Goal: Task Accomplishment & Management: Manage account settings

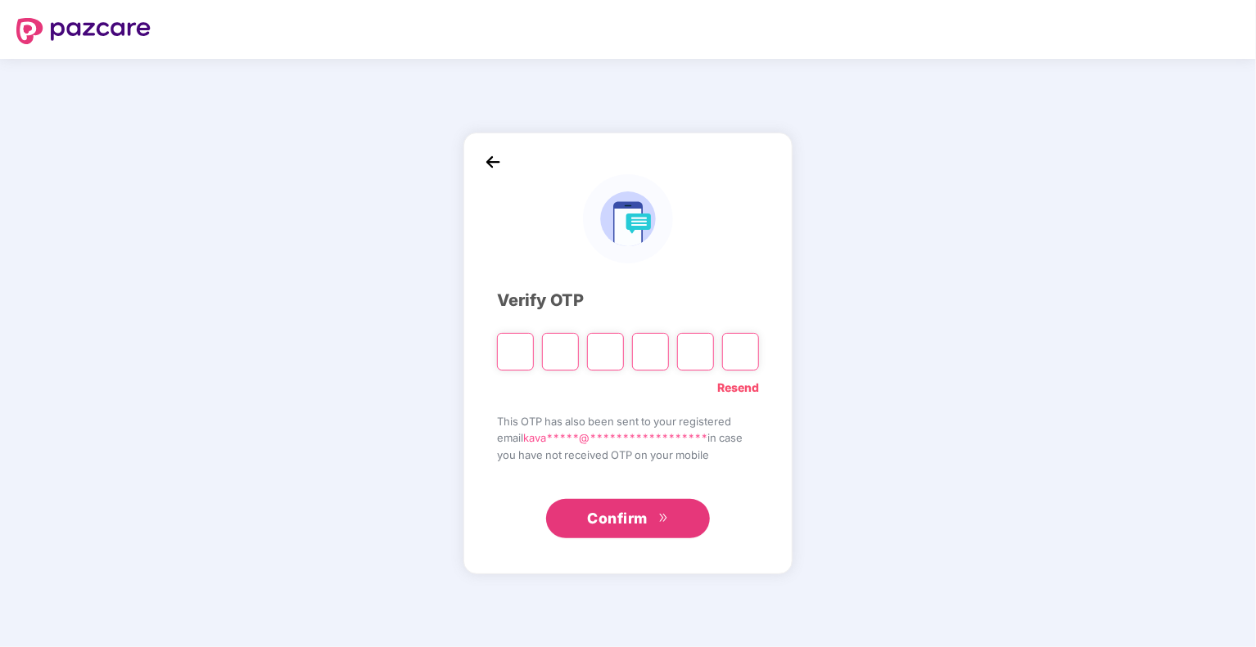
click at [481, 158] on img at bounding box center [492, 162] width 25 height 25
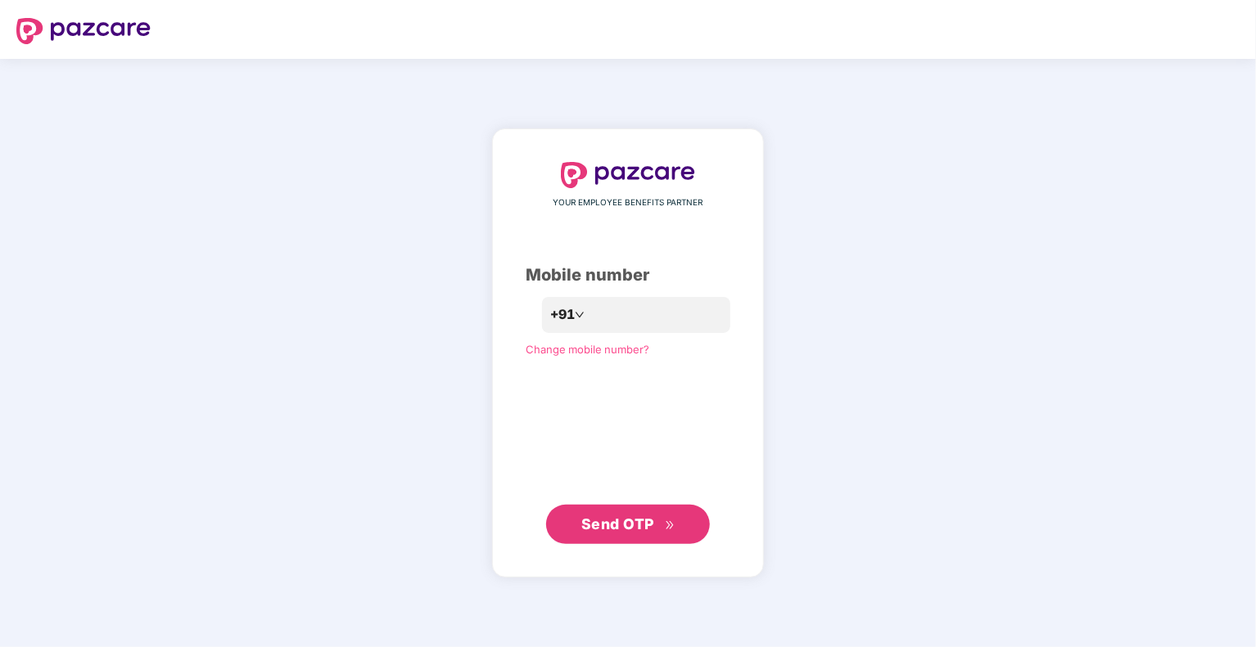
click at [606, 523] on span "Send OTP" at bounding box center [617, 524] width 73 height 17
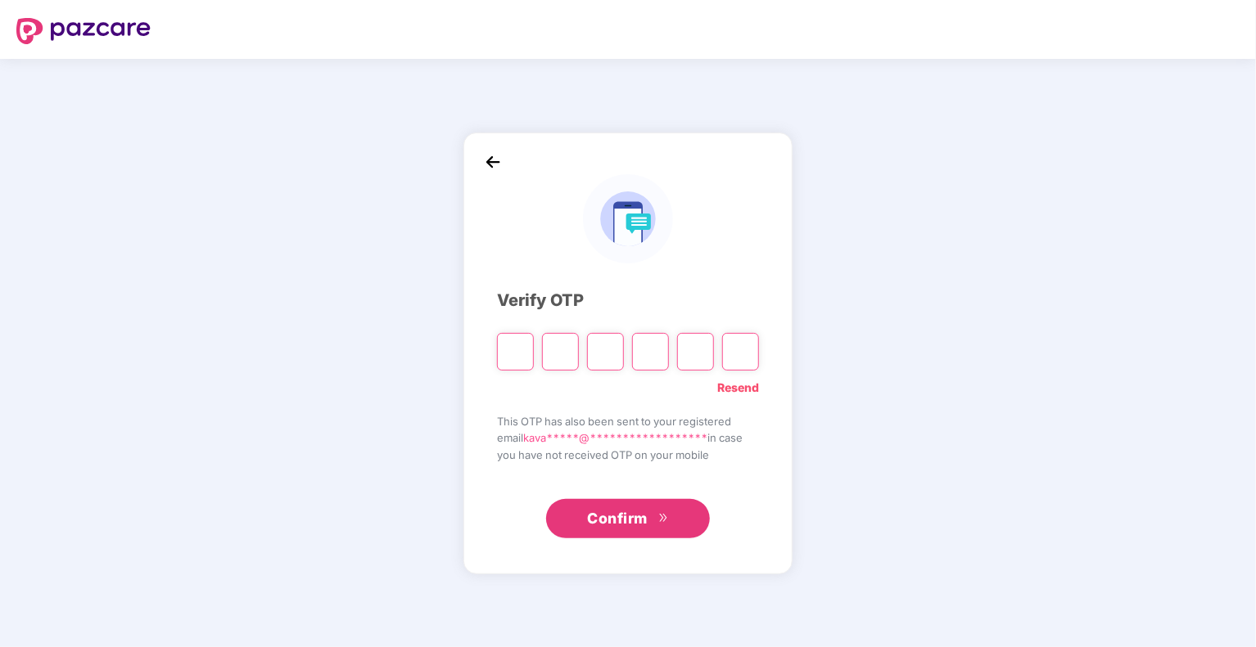
type input "*"
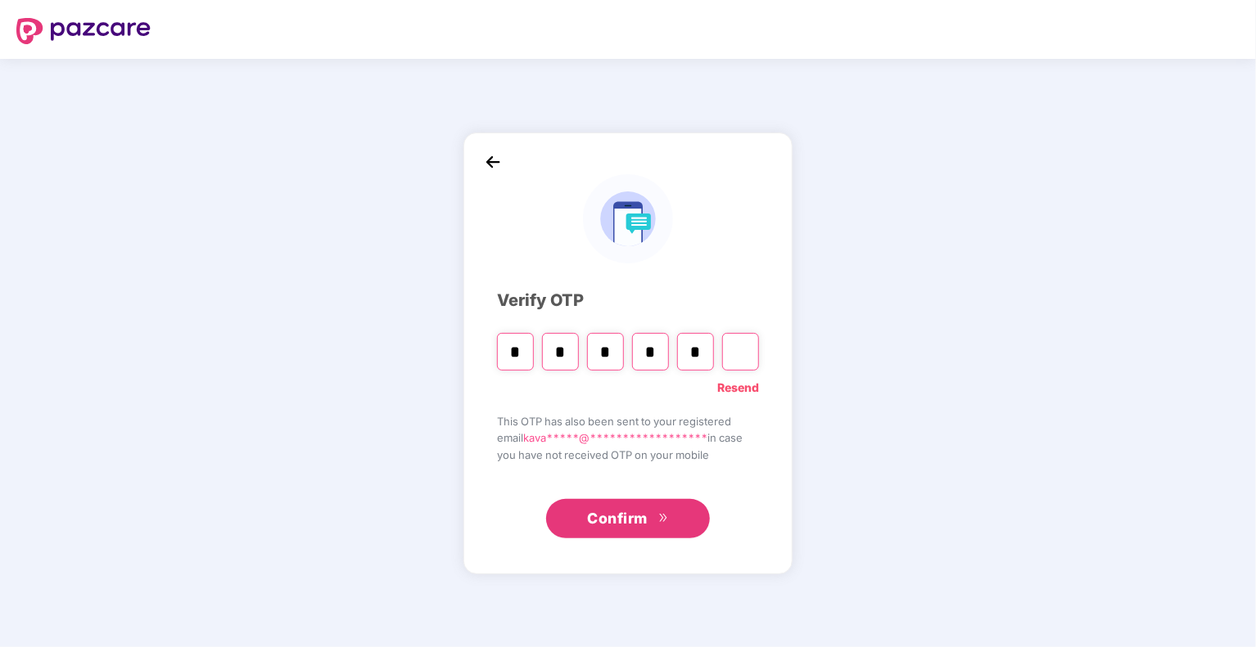
type input "*"
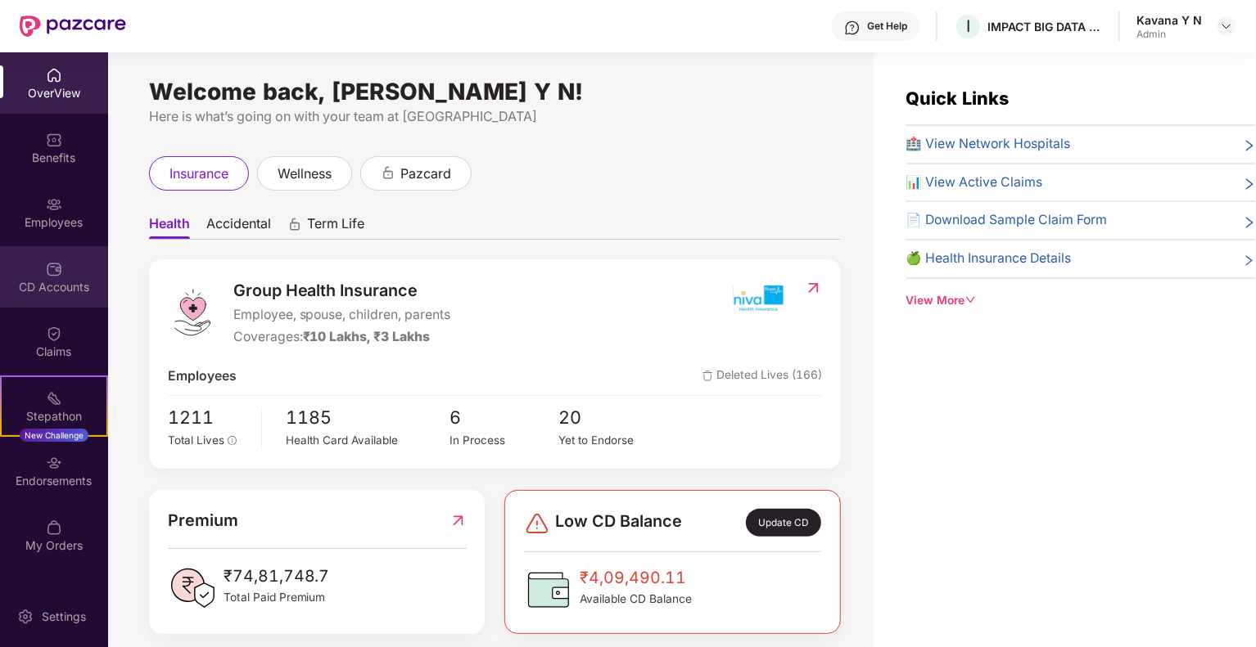
click at [38, 283] on div "CD Accounts" at bounding box center [54, 287] width 108 height 16
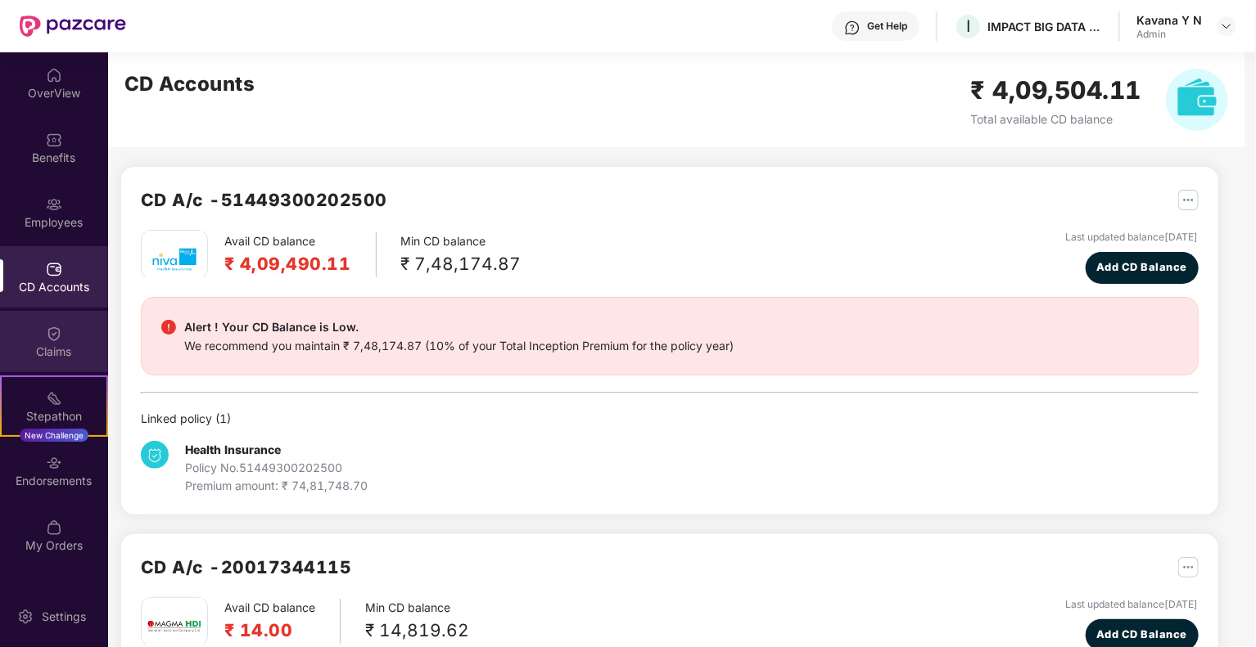
click at [46, 330] on img at bounding box center [54, 334] width 16 height 16
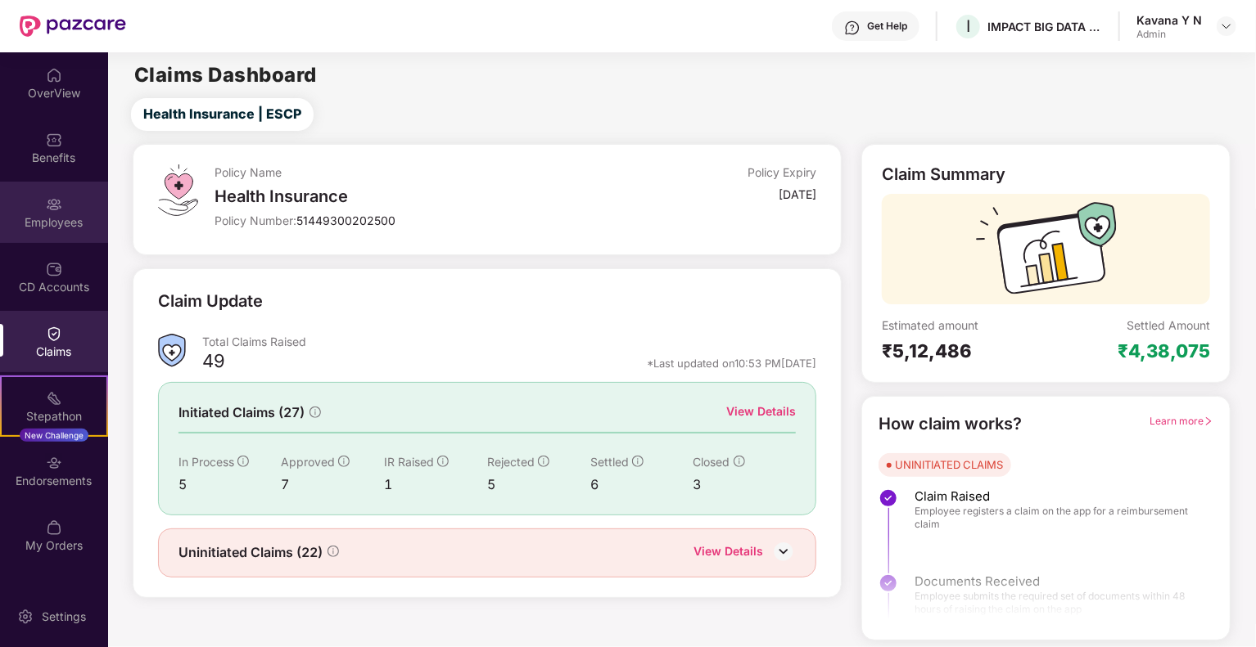
click at [55, 201] on img at bounding box center [54, 204] width 16 height 16
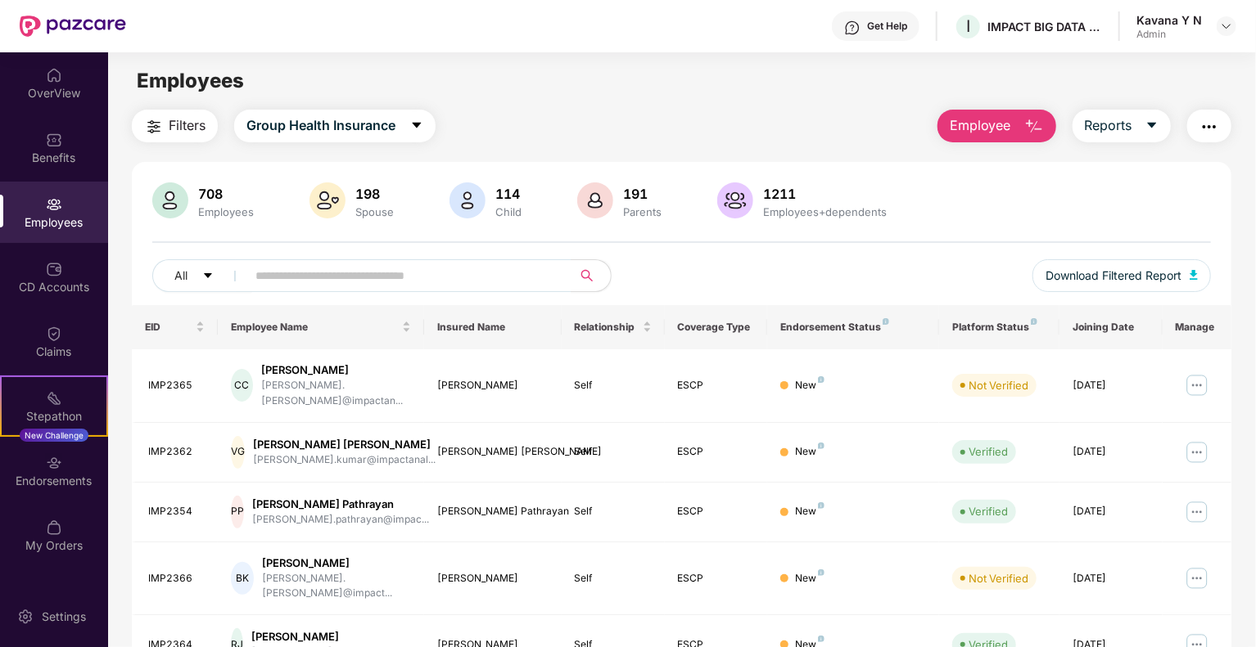
click at [1007, 128] on span "Employee" at bounding box center [980, 125] width 61 height 20
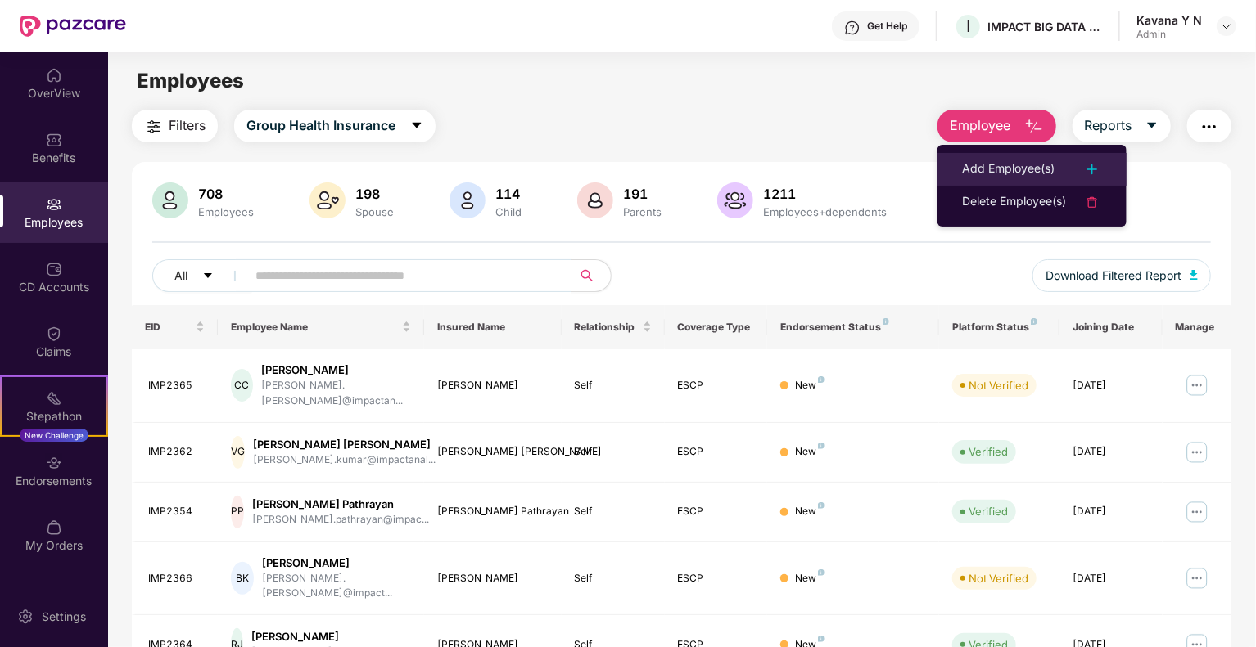
click at [1042, 165] on div "Add Employee(s)" at bounding box center [1008, 170] width 92 height 20
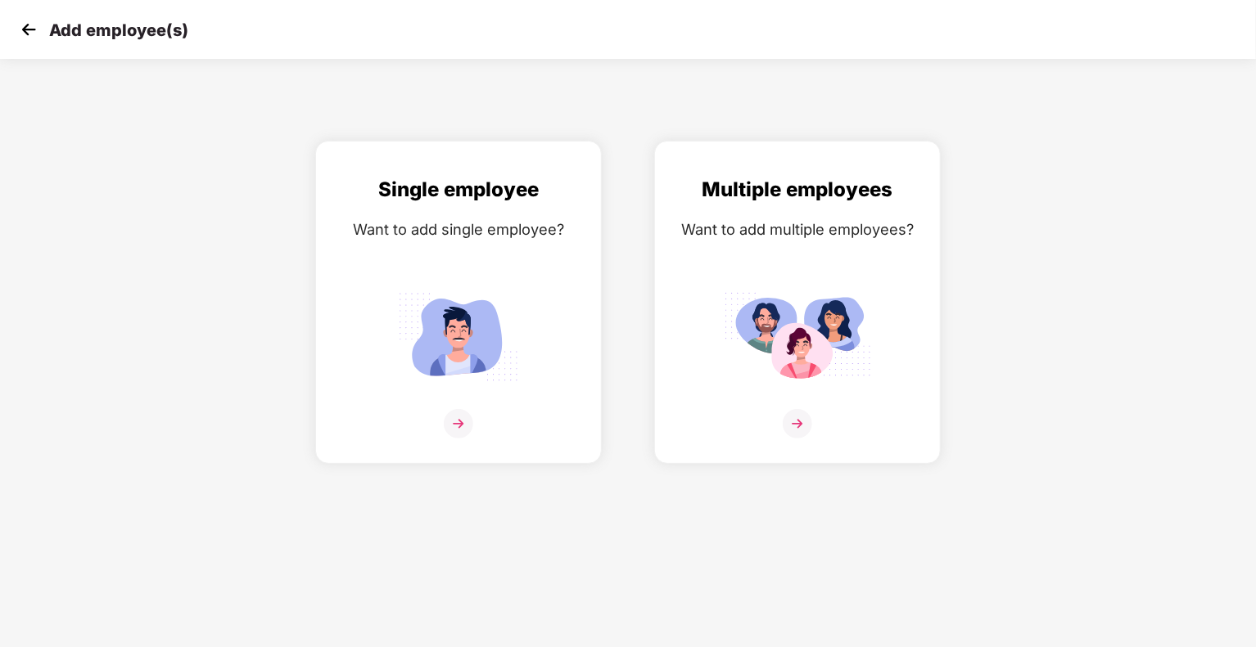
click at [25, 29] on img at bounding box center [28, 29] width 25 height 25
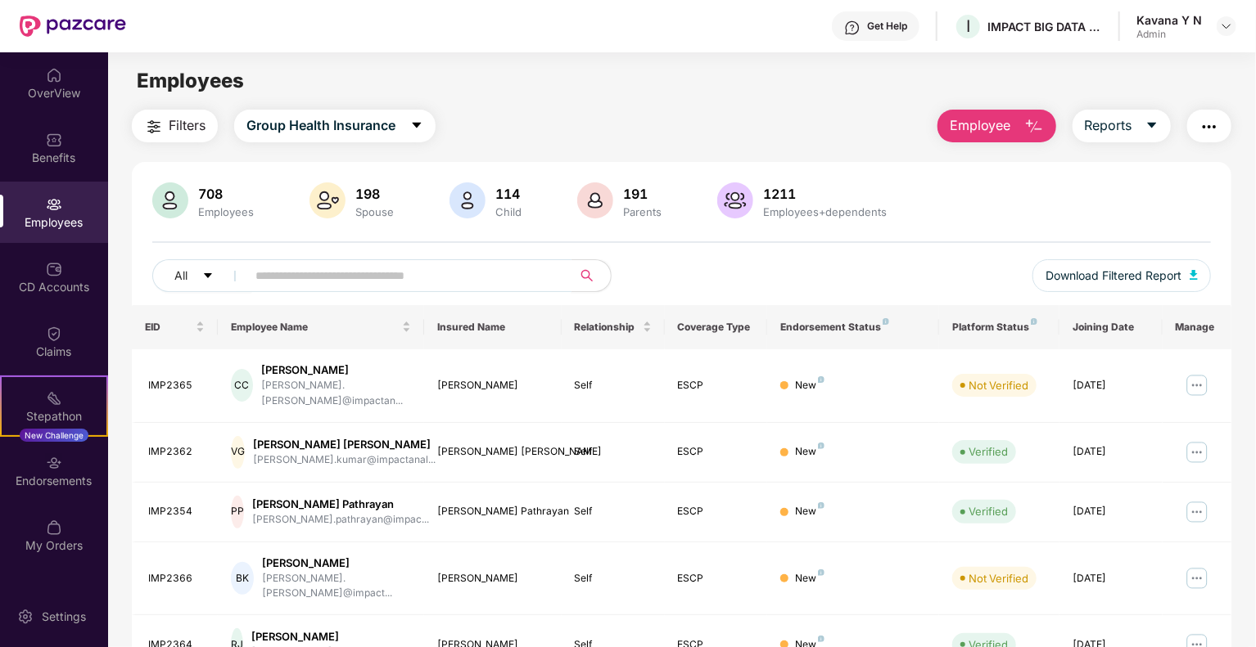
click at [278, 272] on input "text" at bounding box center [402, 276] width 294 height 25
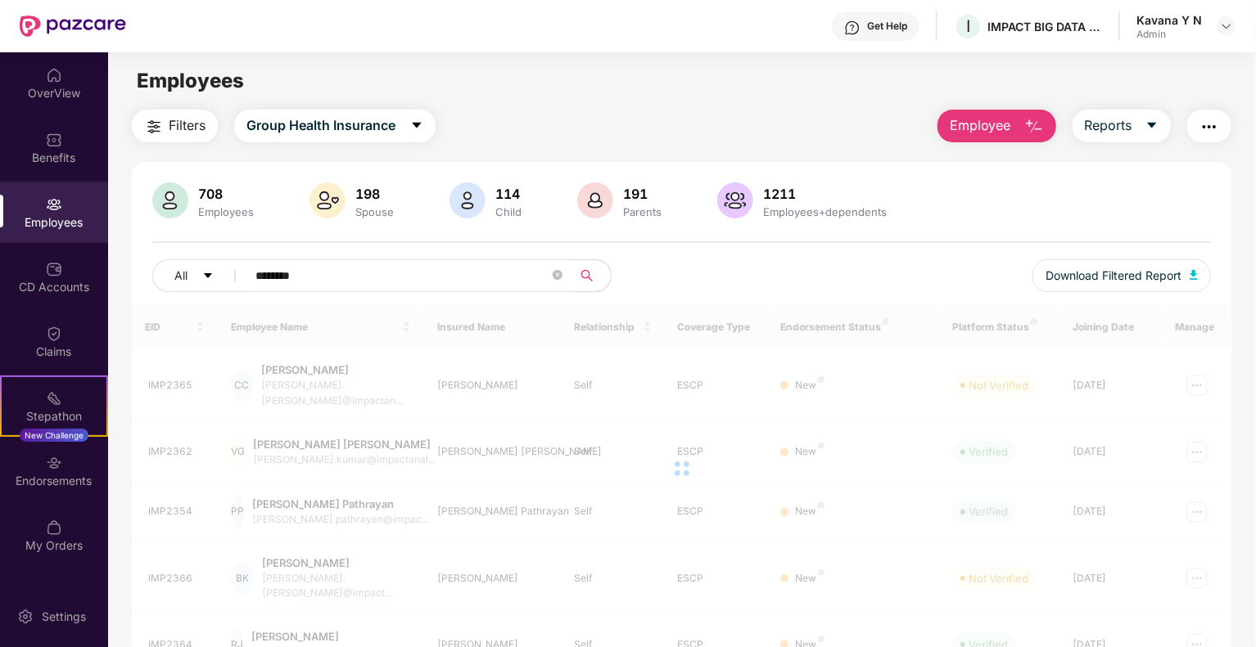
type input "********"
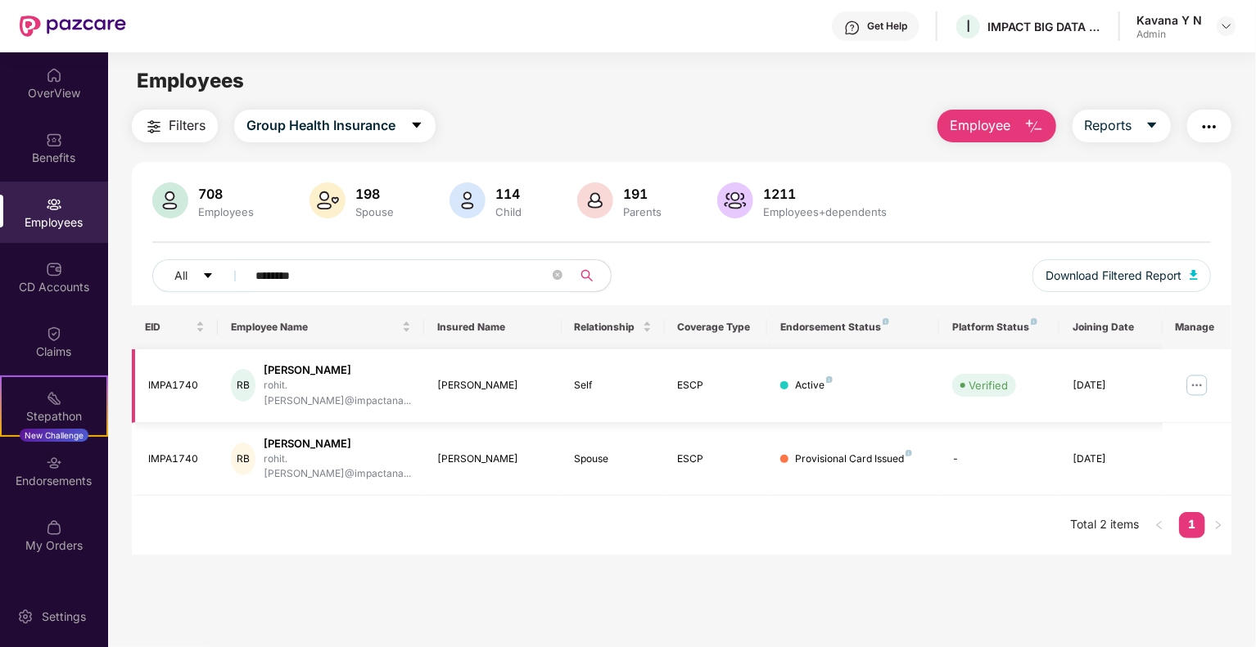
click at [1198, 374] on img at bounding box center [1197, 385] width 26 height 26
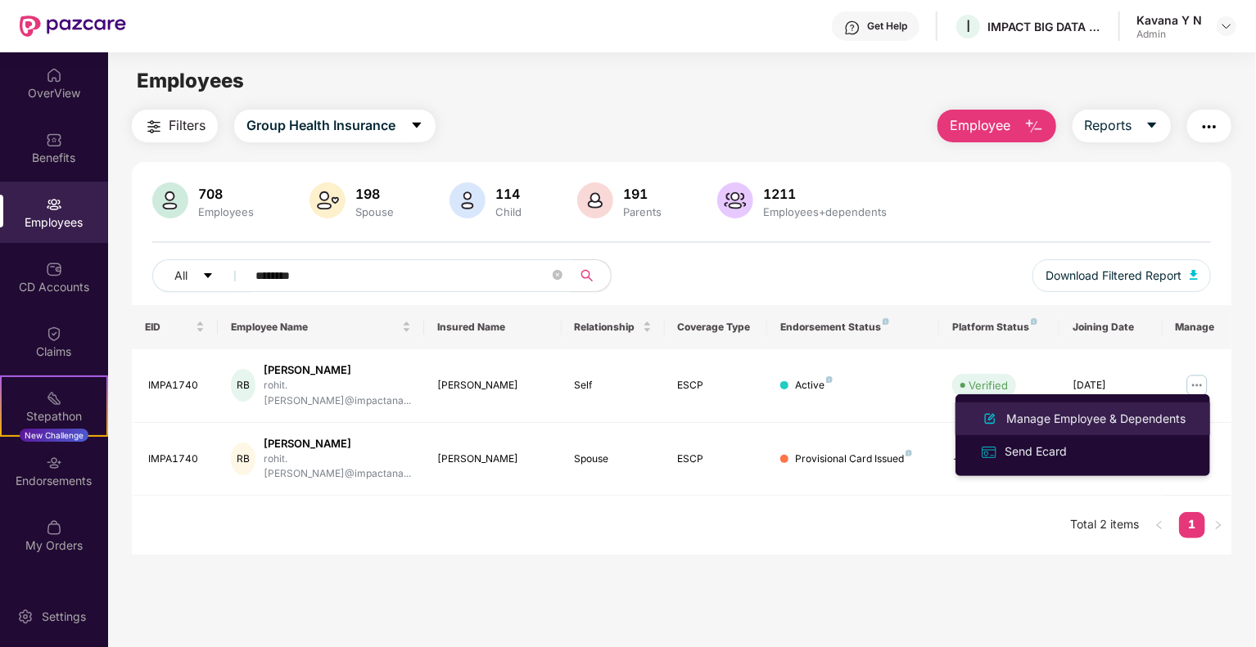
click at [1109, 420] on div "Manage Employee & Dependents" at bounding box center [1096, 419] width 186 height 18
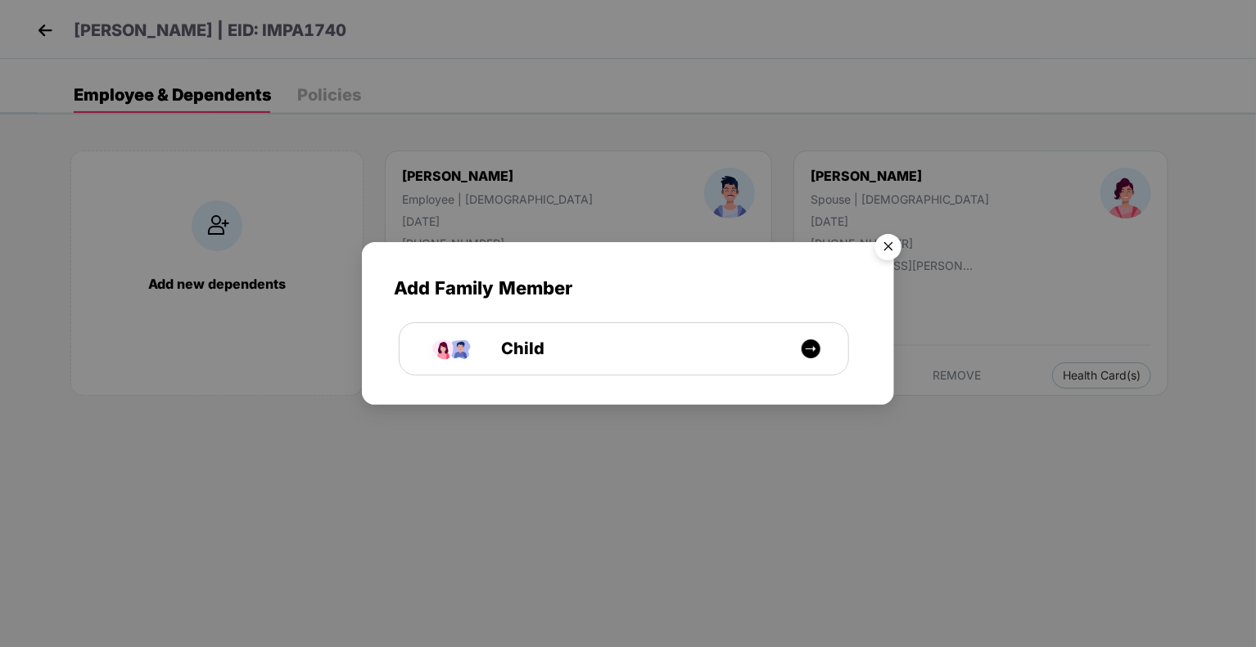
click at [891, 245] on img "Close" at bounding box center [888, 250] width 46 height 46
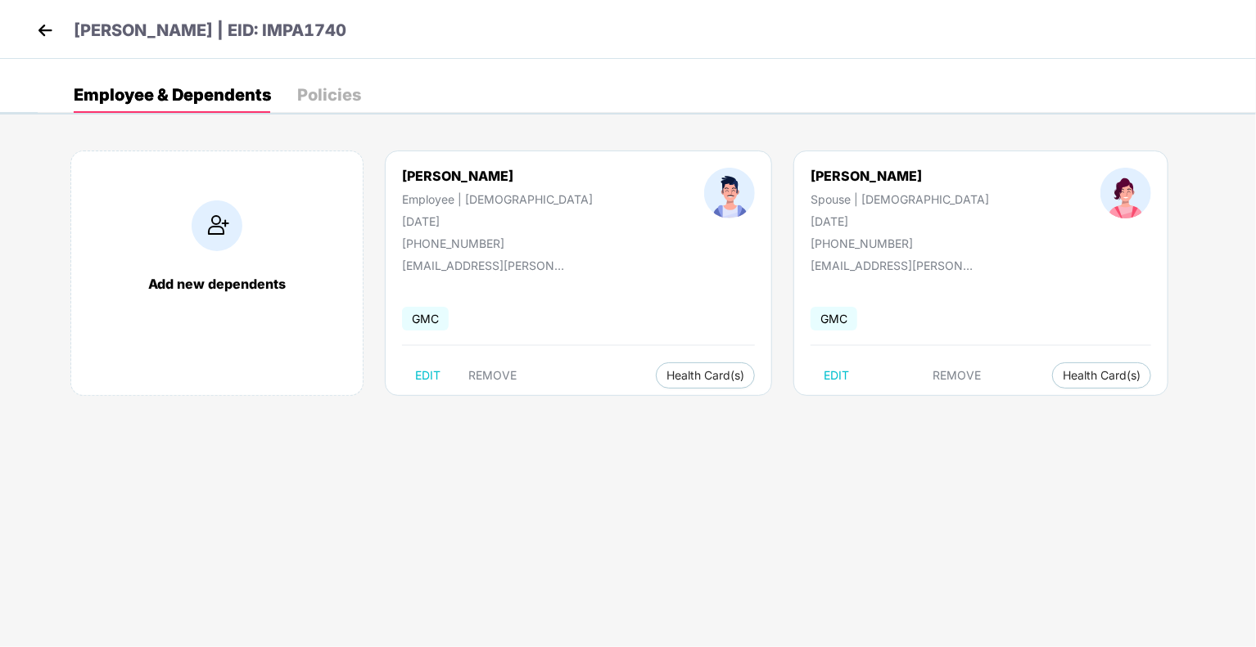
click at [341, 94] on div "Policies" at bounding box center [329, 95] width 64 height 16
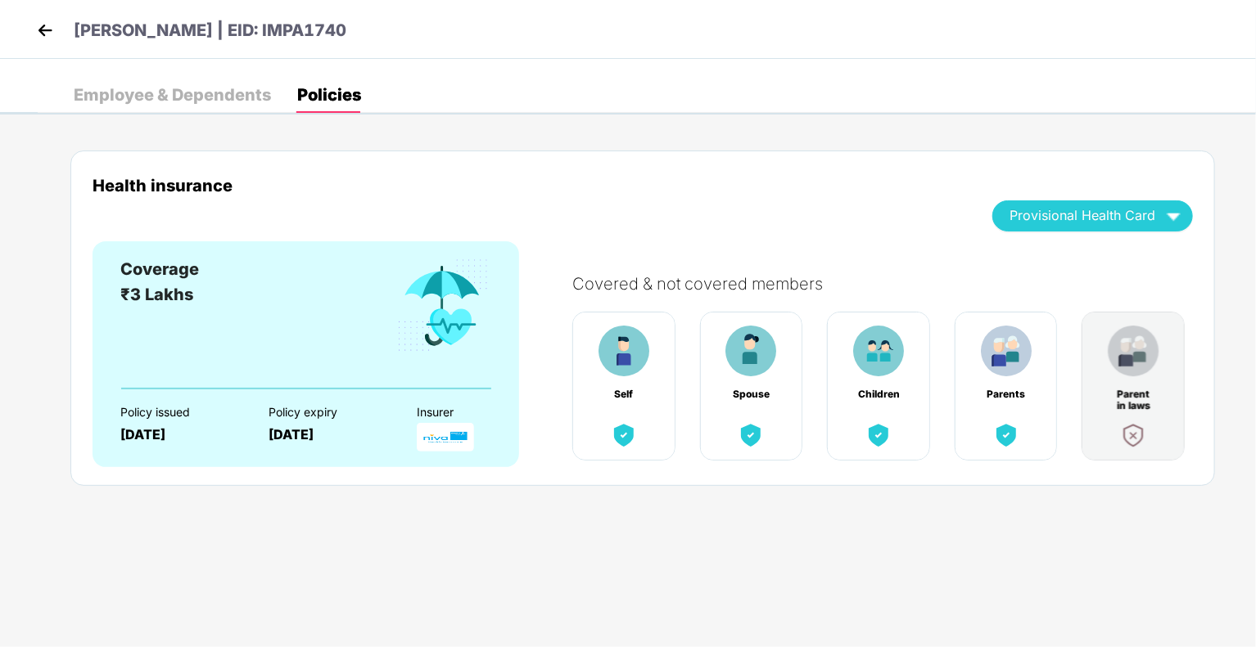
click at [144, 88] on div "Employee & Dependents" at bounding box center [172, 95] width 197 height 16
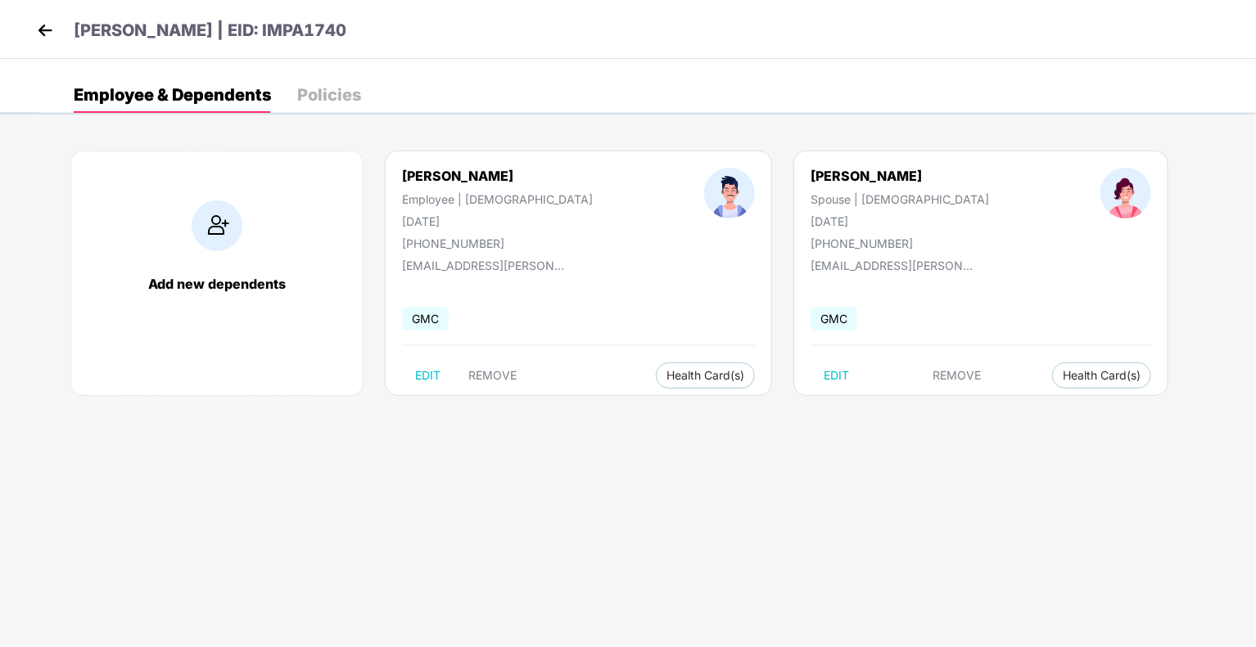
click at [44, 29] on img at bounding box center [45, 30] width 25 height 25
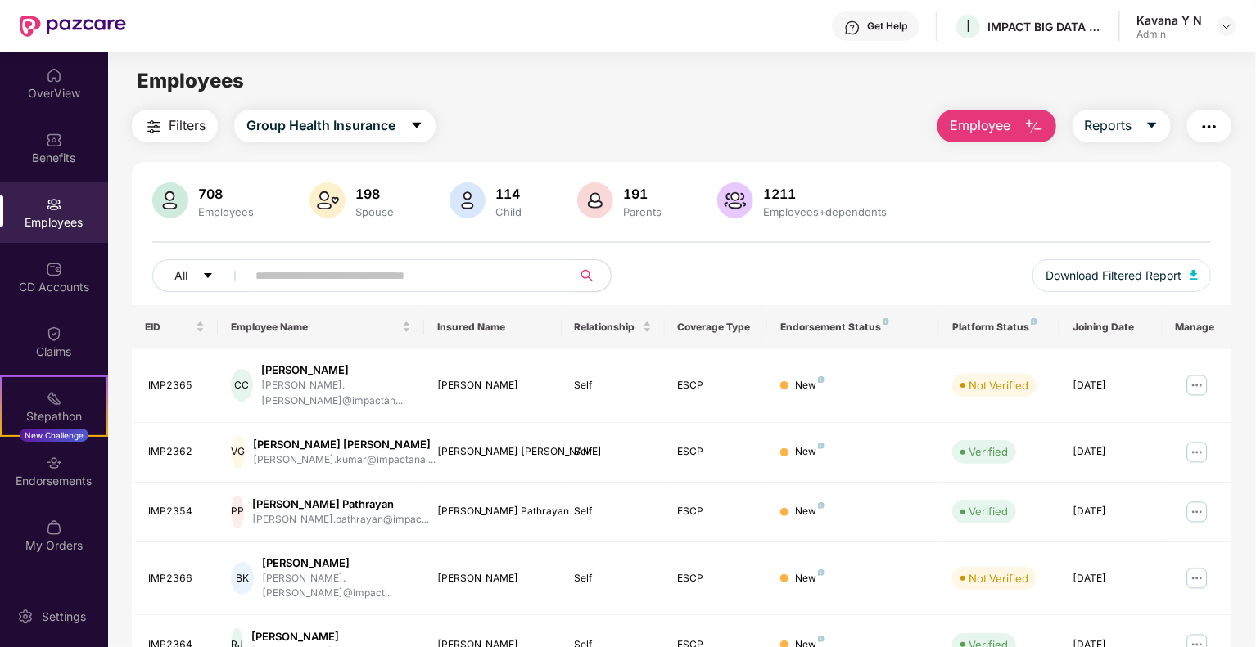
click at [394, 286] on input "text" at bounding box center [402, 276] width 294 height 25
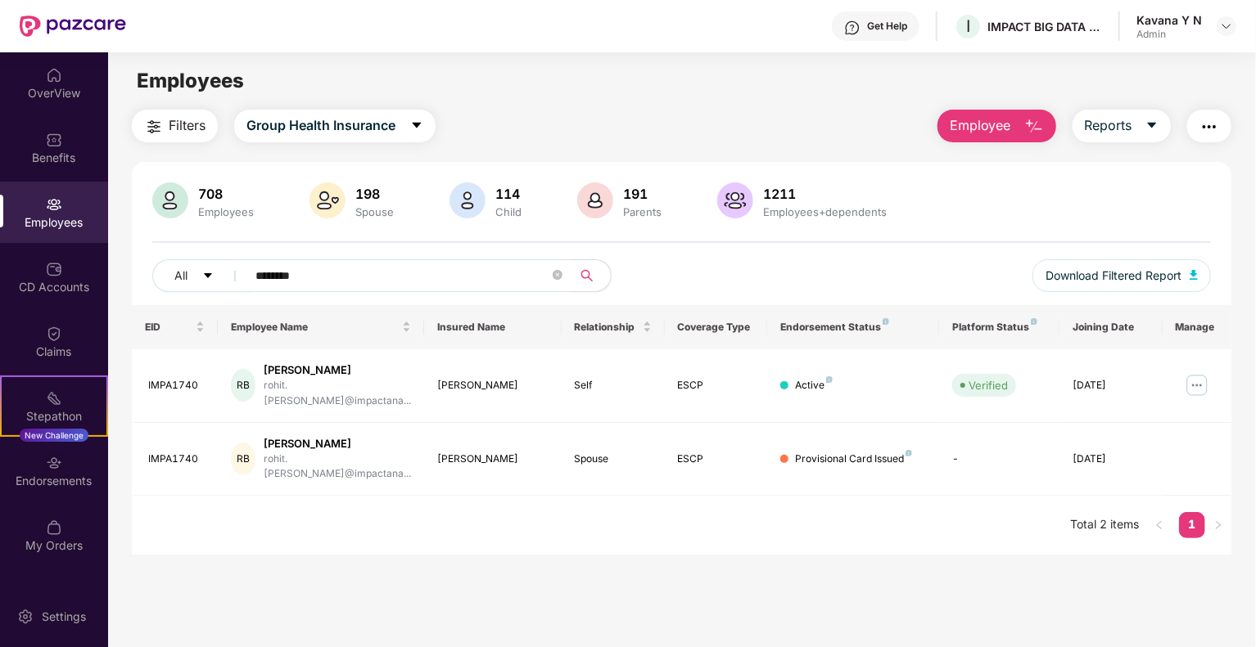
click at [282, 274] on input "********" at bounding box center [402, 276] width 294 height 25
type input "*******"
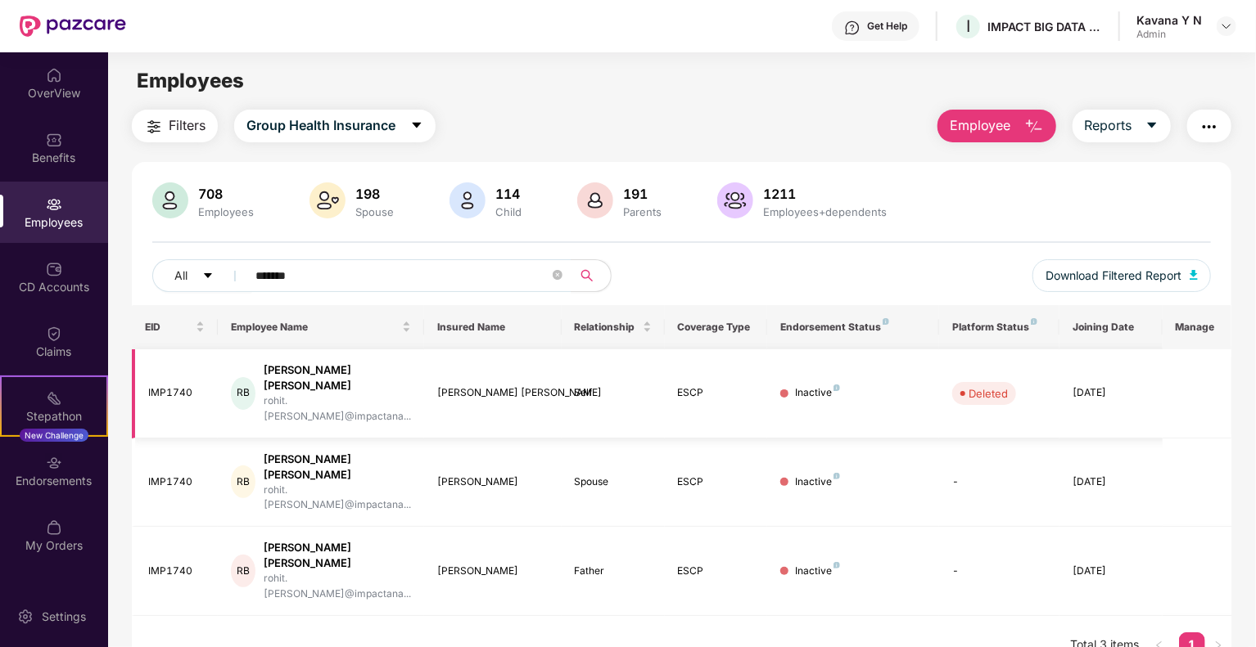
click at [1096, 386] on td "[DATE]" at bounding box center [1110, 394] width 103 height 89
click at [1137, 131] on button "Reports" at bounding box center [1121, 126] width 98 height 33
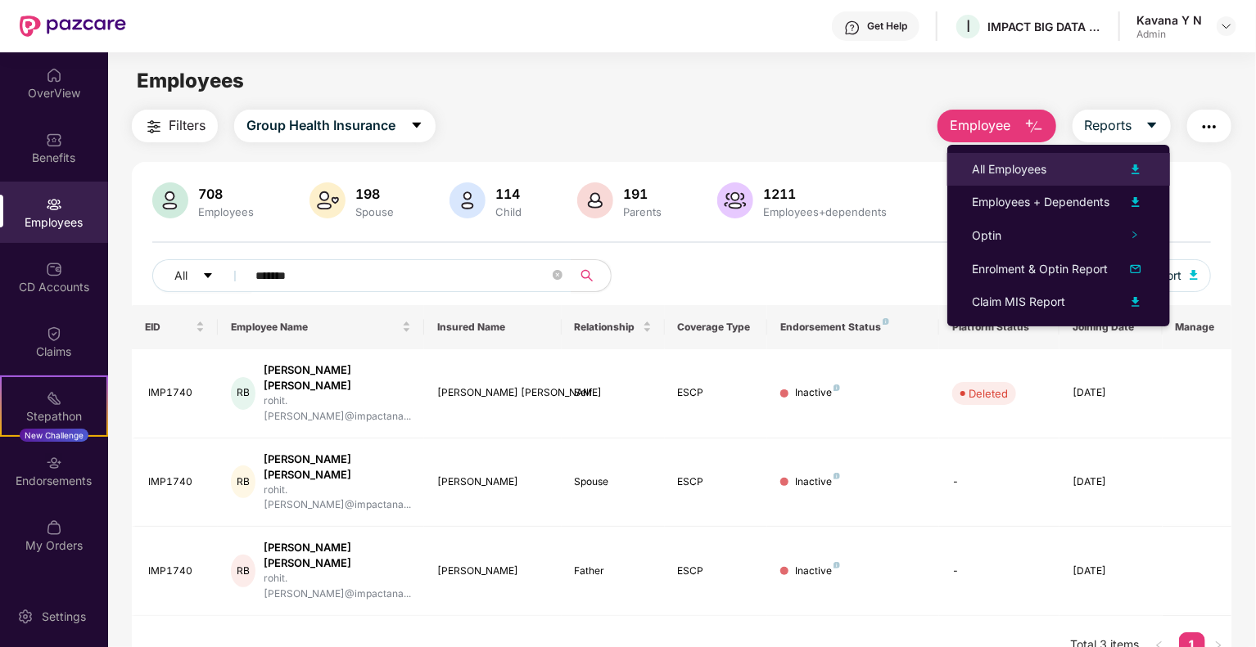
click at [1137, 171] on img at bounding box center [1135, 170] width 20 height 20
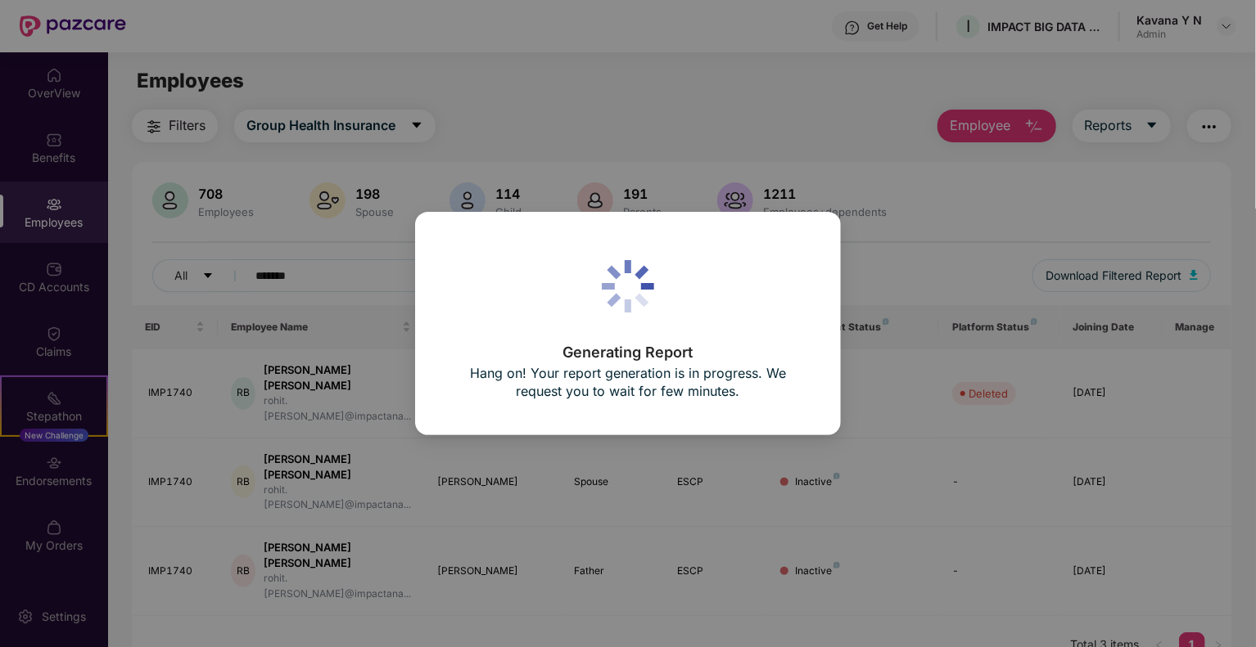
click at [986, 255] on div "Generating Report Hang on! Your report generation is in progress. We request yo…" at bounding box center [628, 323] width 1256 height 647
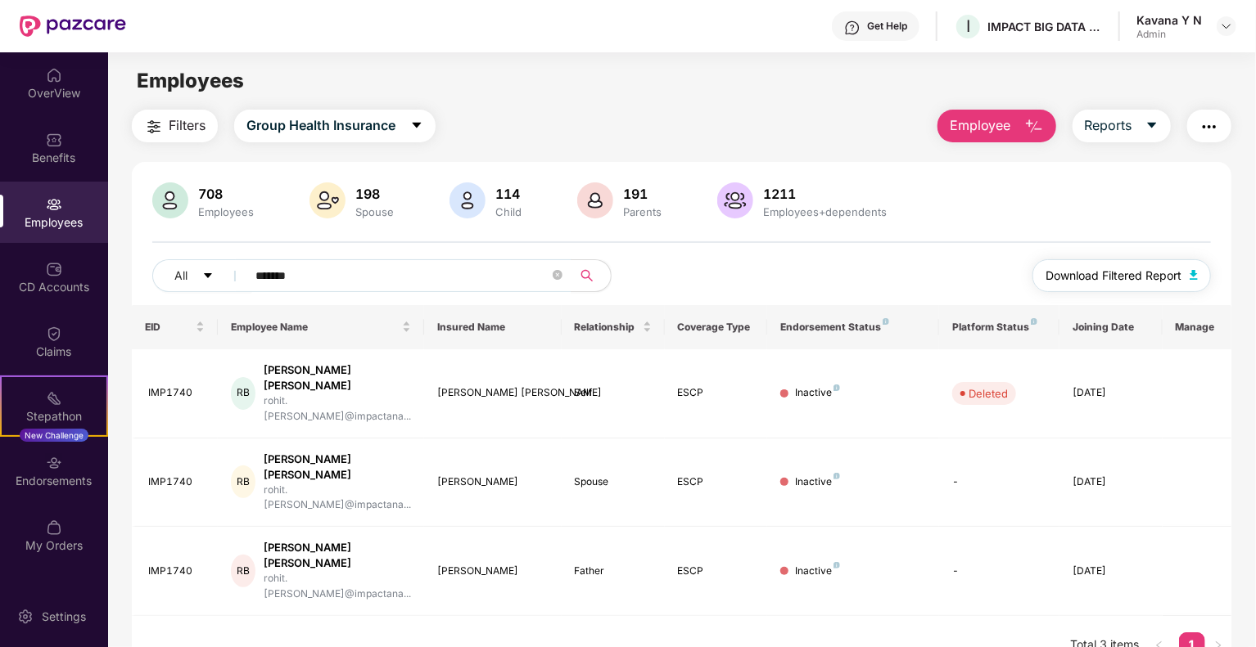
click at [1190, 276] on img "button" at bounding box center [1193, 275] width 8 height 10
click at [1191, 274] on img "button" at bounding box center [1193, 275] width 8 height 10
